Goal: Navigation & Orientation: Find specific page/section

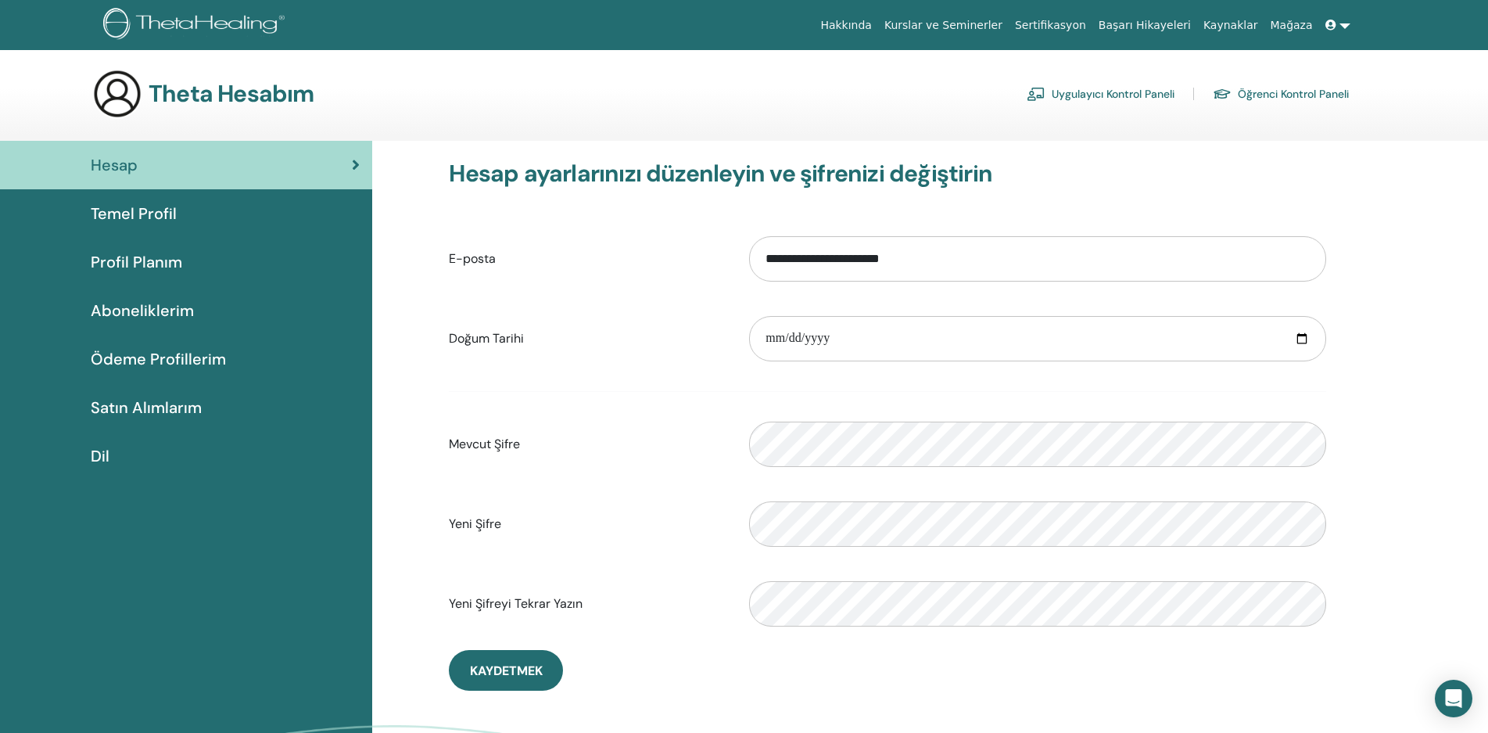
scroll to position [78, 0]
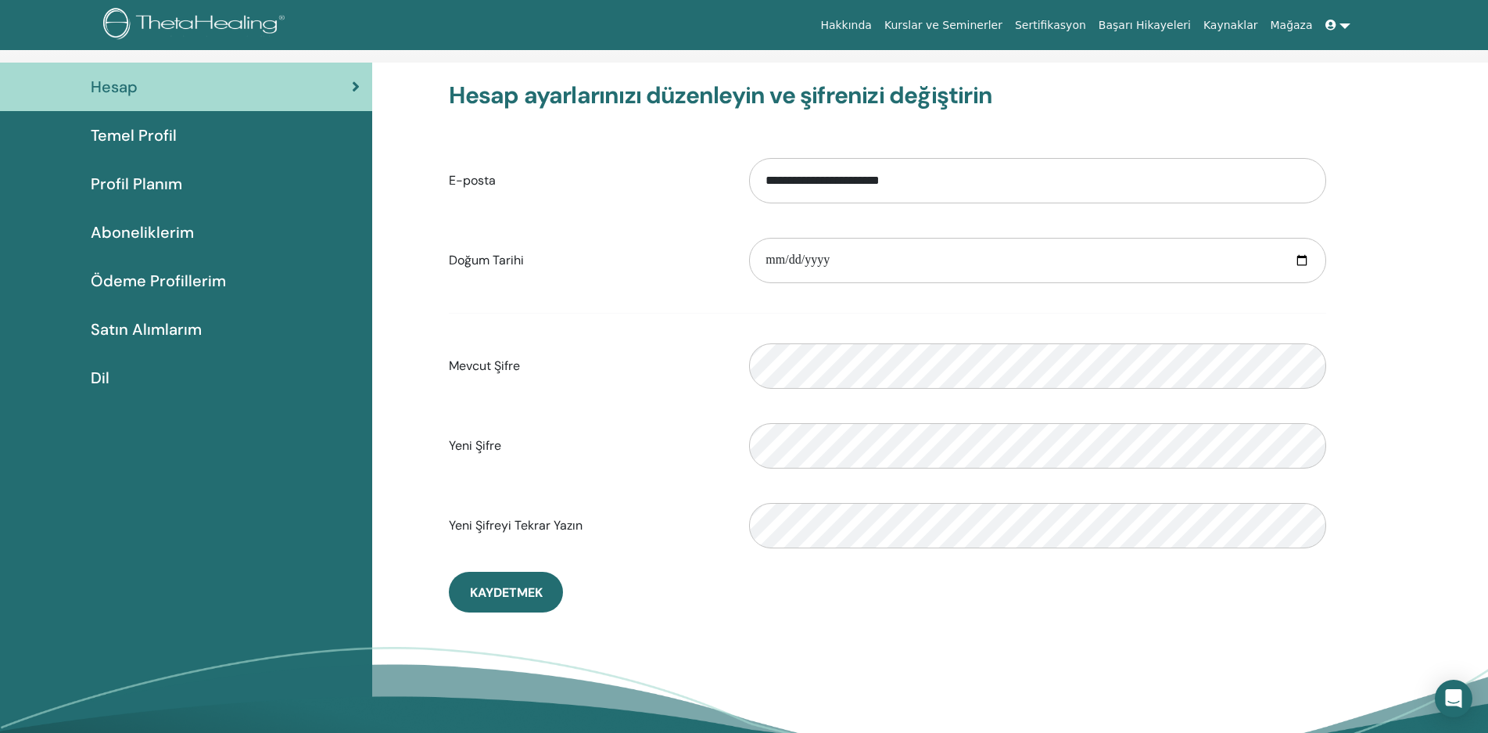
click at [1351, 19] on link at bounding box center [1338, 25] width 38 height 29
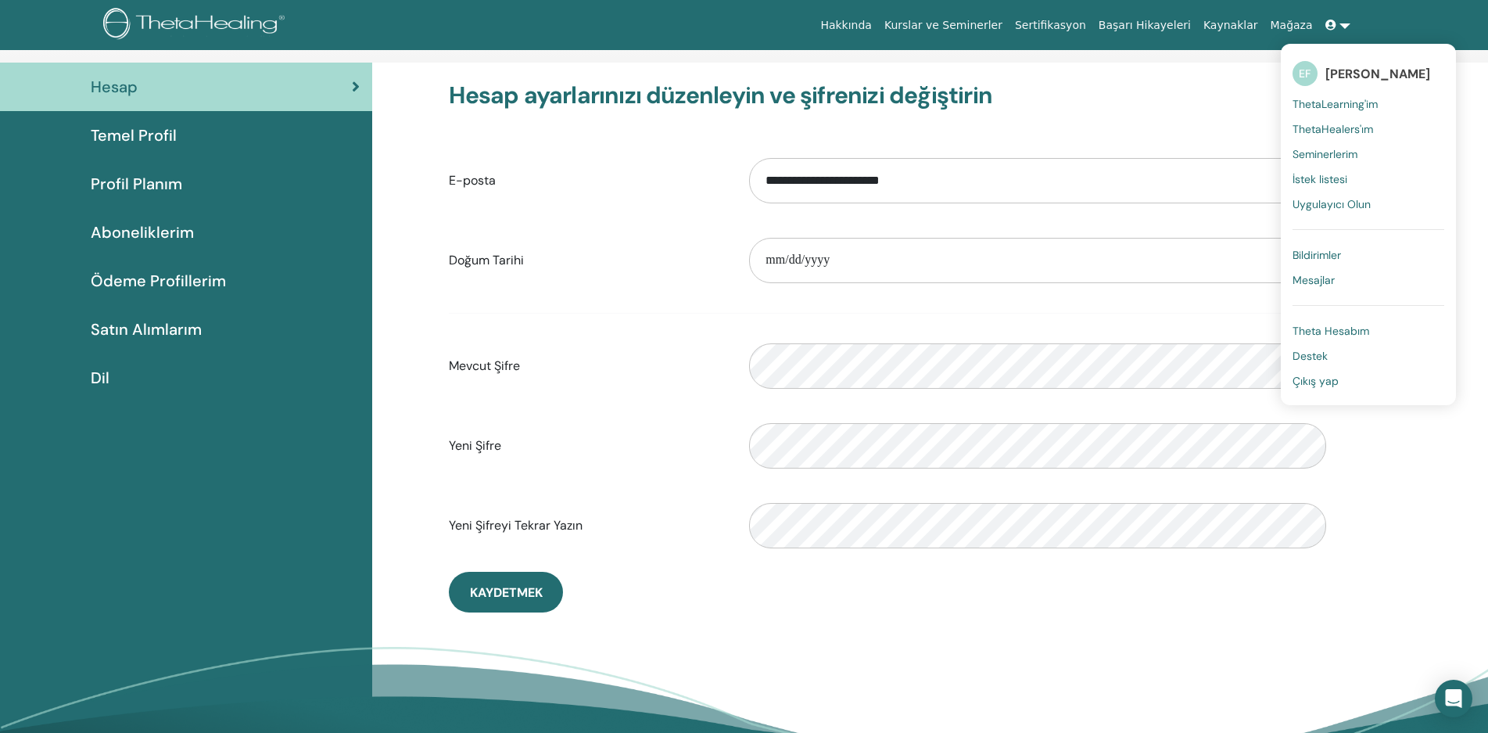
click at [1343, 153] on font "Seminerlerim" at bounding box center [1325, 154] width 65 height 14
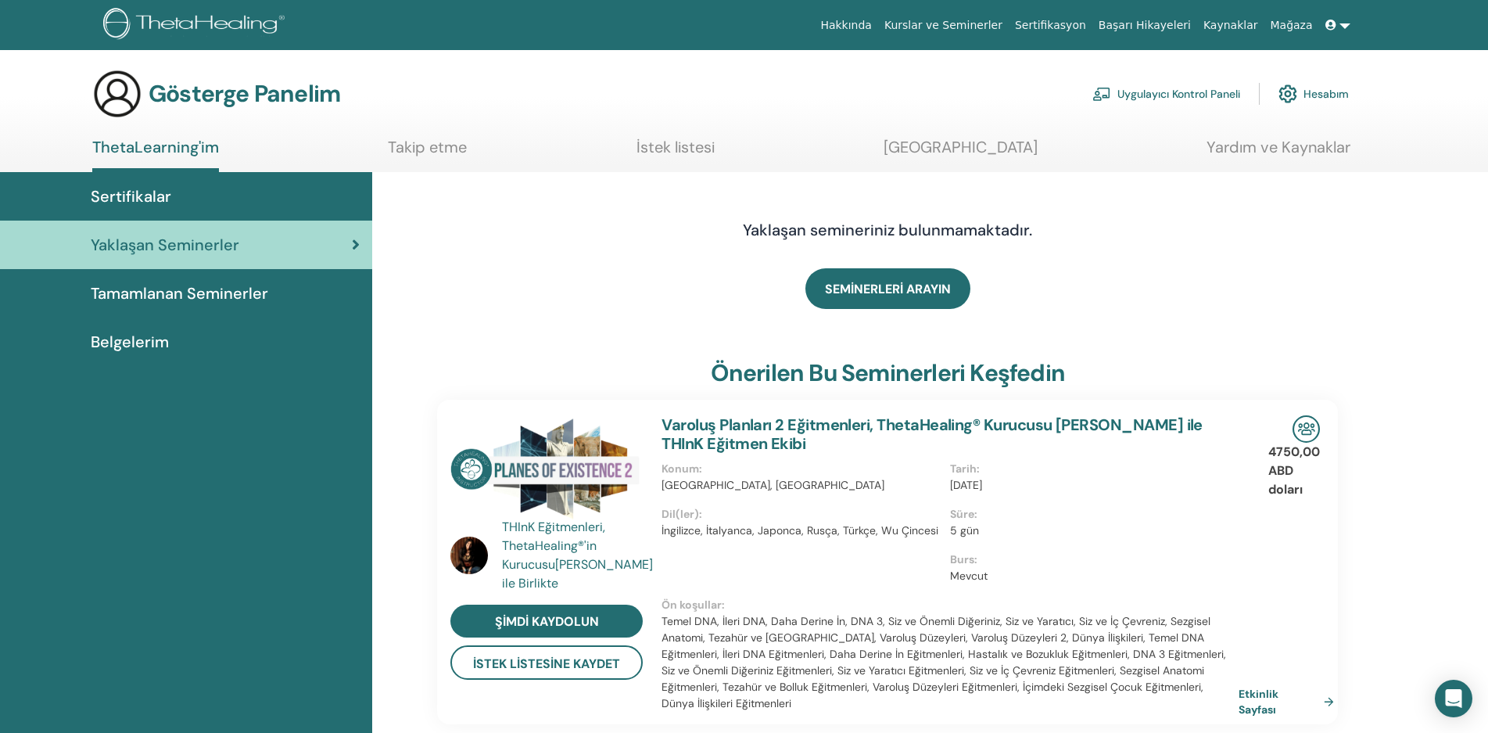
click at [119, 193] on font "Sertifikalar" at bounding box center [131, 196] width 81 height 20
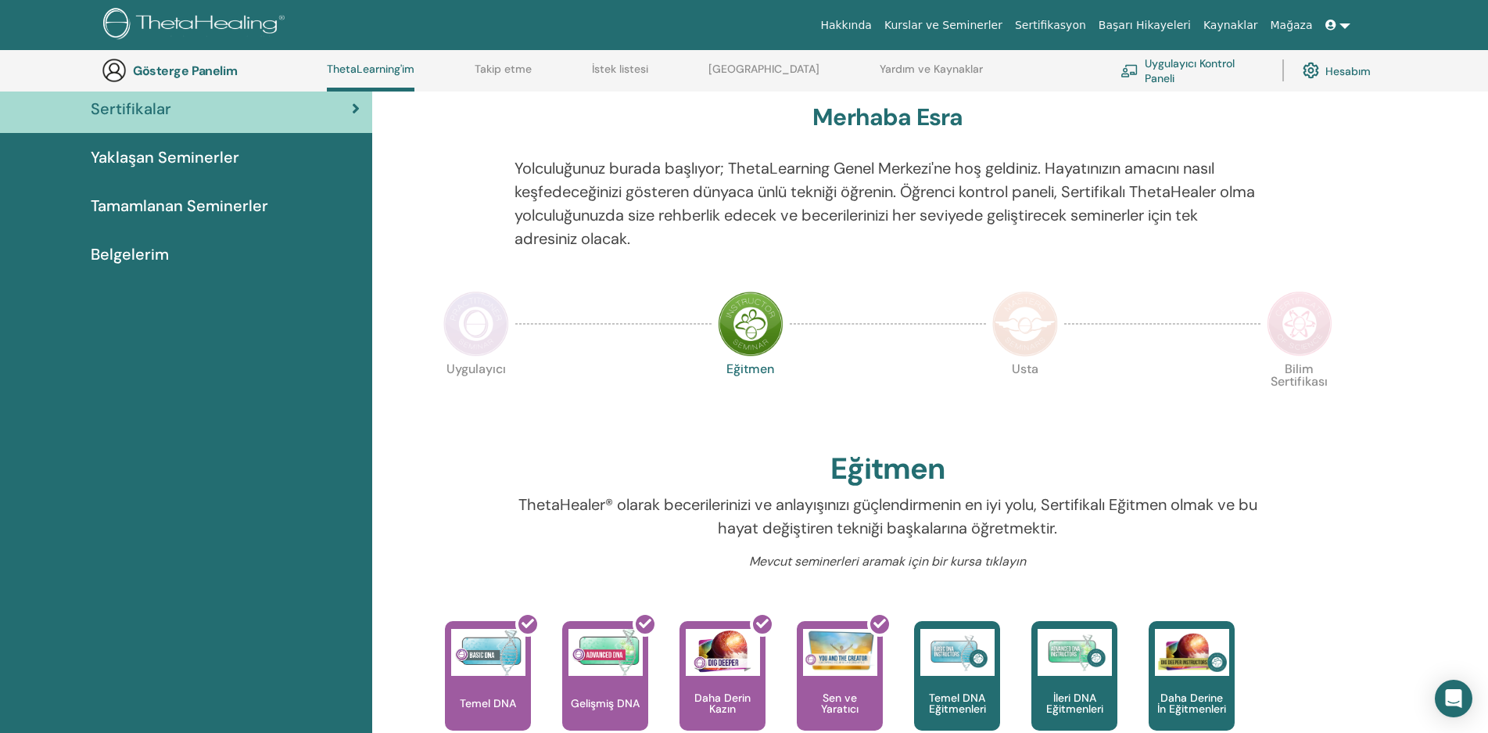
scroll to position [120, 0]
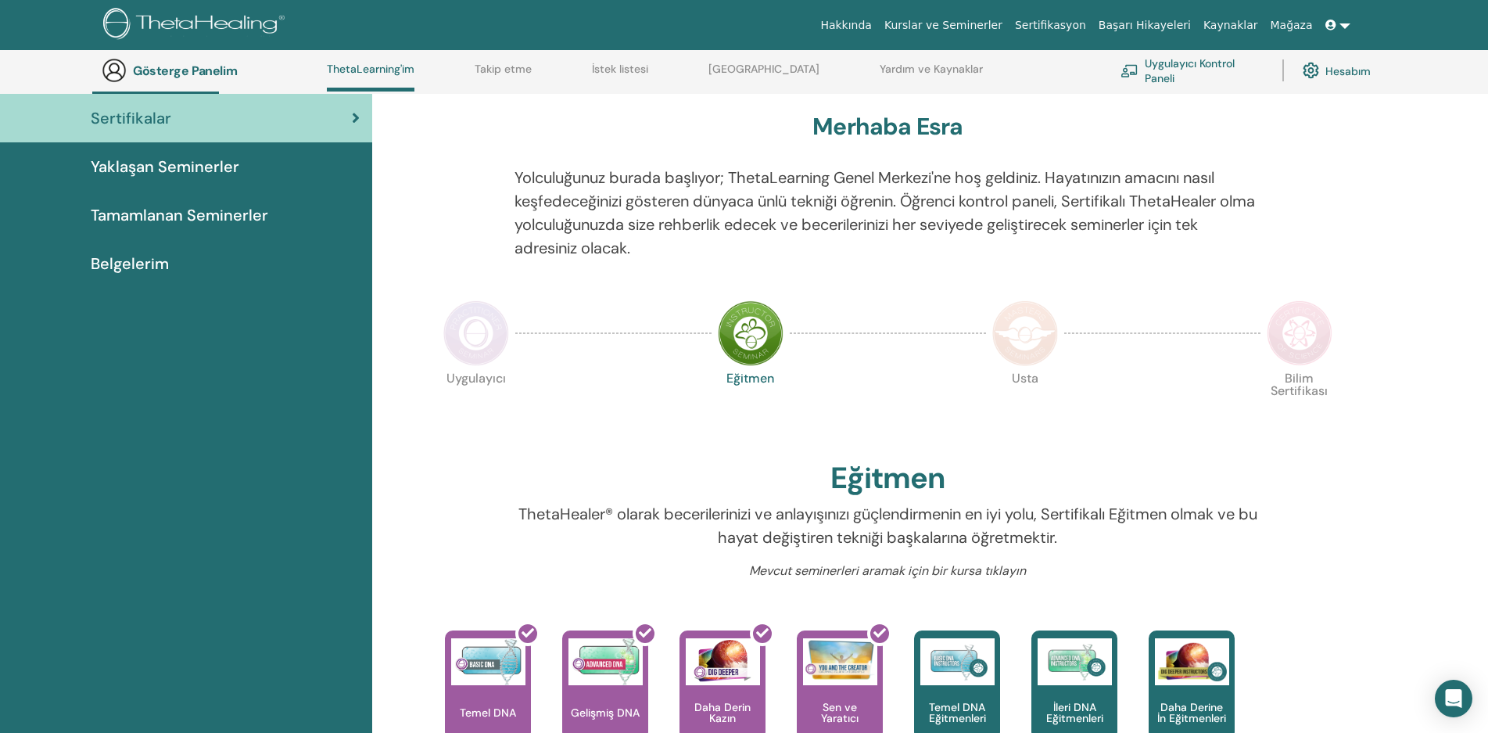
click at [147, 214] on font "Tamamlanan Seminerler" at bounding box center [180, 215] width 178 height 20
